Goal: Find contact information: Find contact information

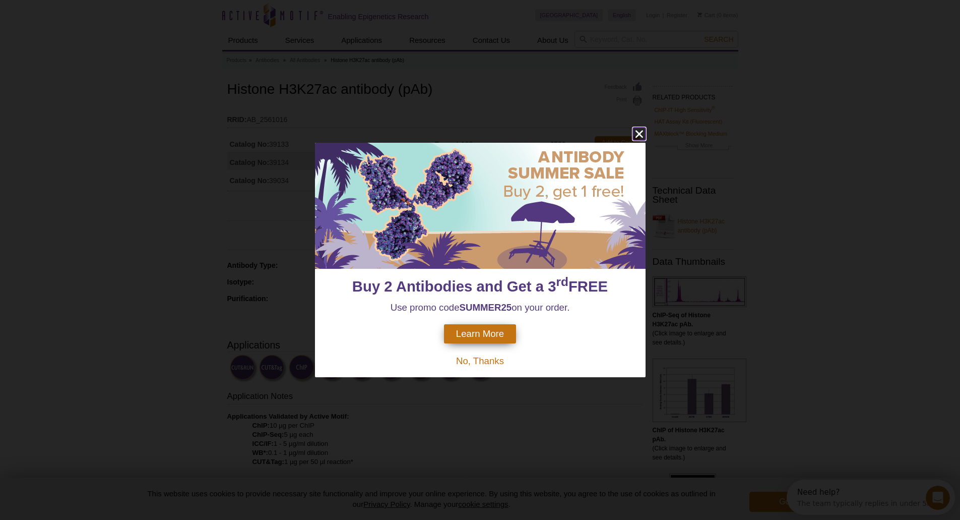
click at [640, 133] on icon "close" at bounding box center [639, 135] width 8 height 8
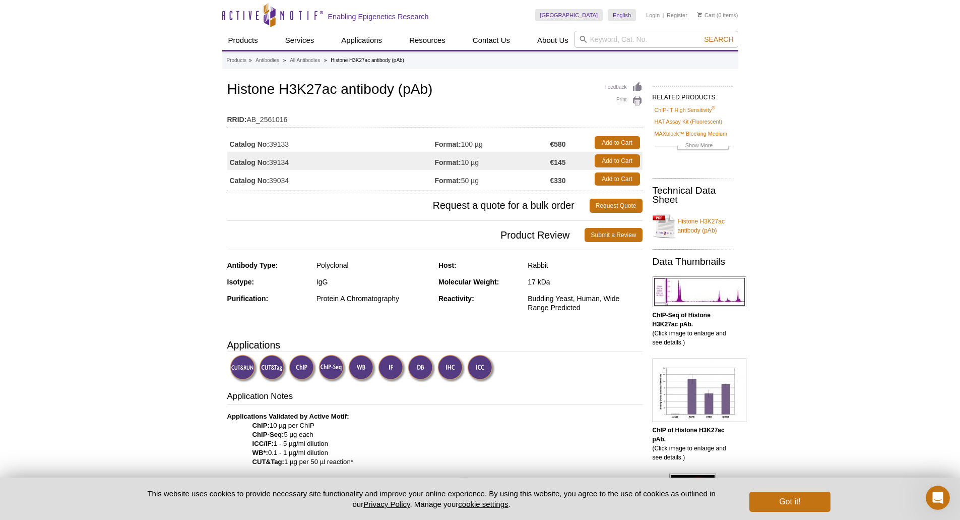
click at [270, 7] on icon "Active Motif Logo" at bounding box center [272, 15] width 101 height 25
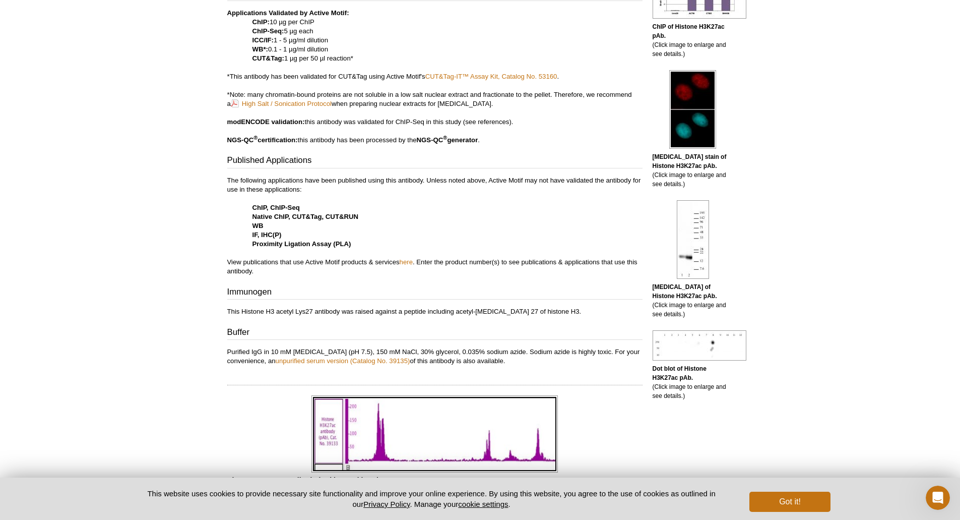
scroll to position [880, 0]
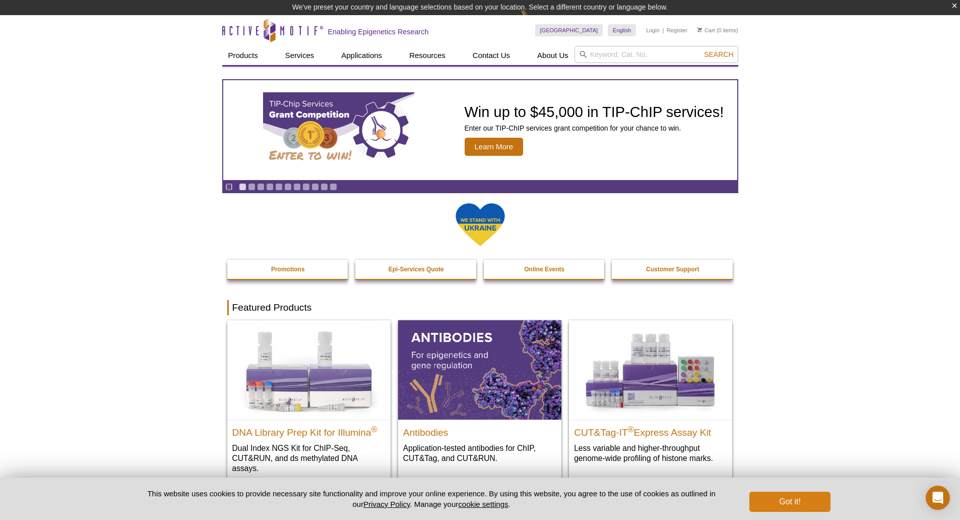
click at [789, 512] on pint-cookie-banner "This website uses cookies to provide necessary site functionality and improve y…" at bounding box center [480, 498] width 960 height 42
click at [792, 493] on button "Got it!" at bounding box center [789, 501] width 81 height 20
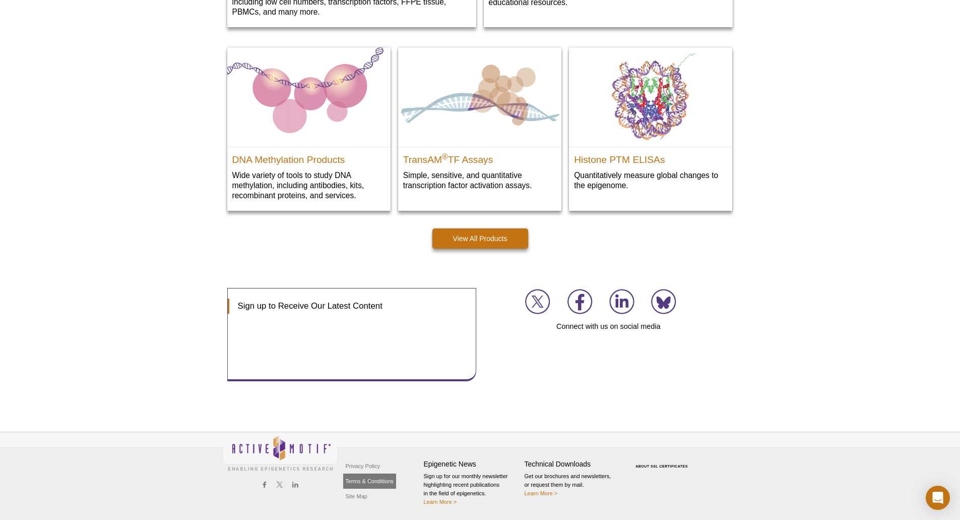
scroll to position [1383, 0]
click at [352, 467] on link "Privacy Policy" at bounding box center [362, 465] width 39 height 15
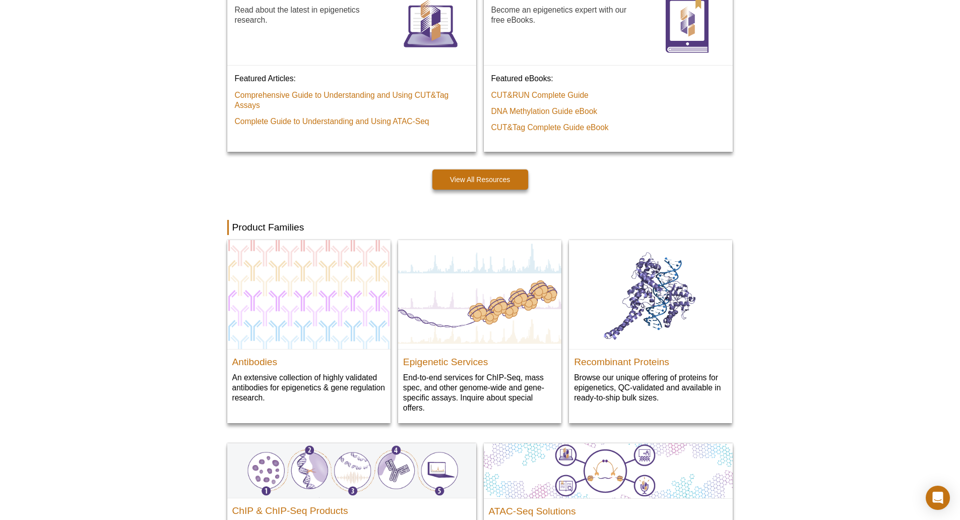
scroll to position [526, 0]
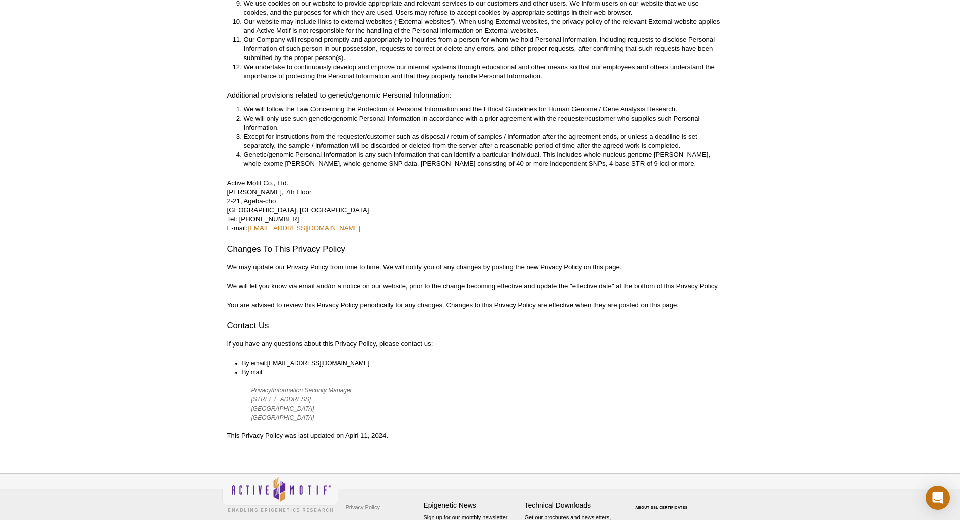
scroll to position [2425, 0]
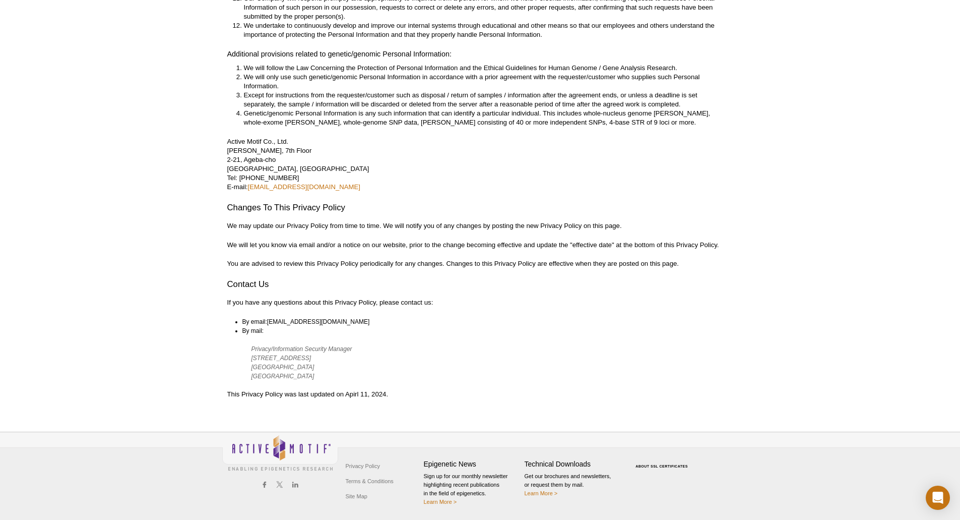
click at [261, 366] on blockquote "Privacy/Information Security Manager [STREET_ADDRESS]" at bounding box center [483, 362] width 464 height 36
click at [279, 371] on blockquote "Privacy/Information Security Manager [STREET_ADDRESS]" at bounding box center [483, 362] width 464 height 36
click at [255, 366] on blockquote "Privacy/Information Security Manager [STREET_ADDRESS]" at bounding box center [483, 362] width 464 height 36
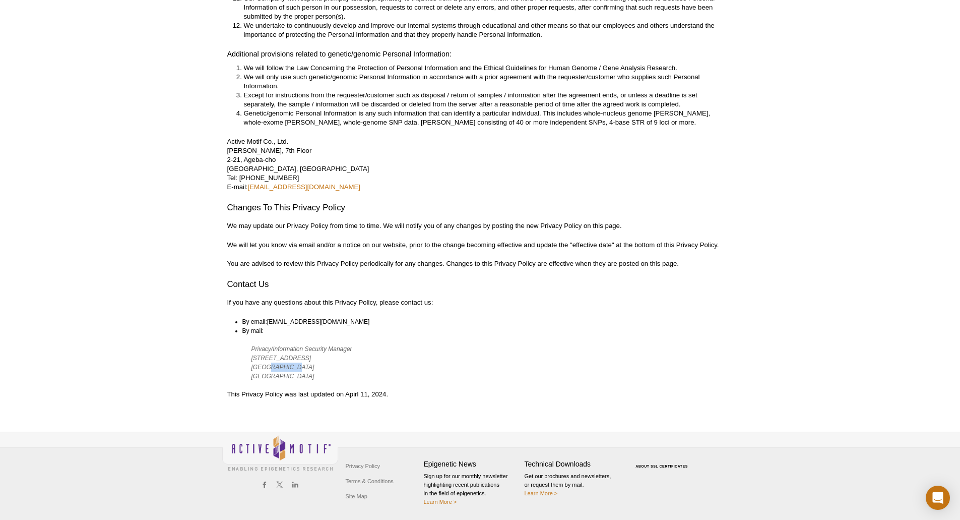
copy blockquote "Carlsbad"
